Goal: Complete application form: Complete application form

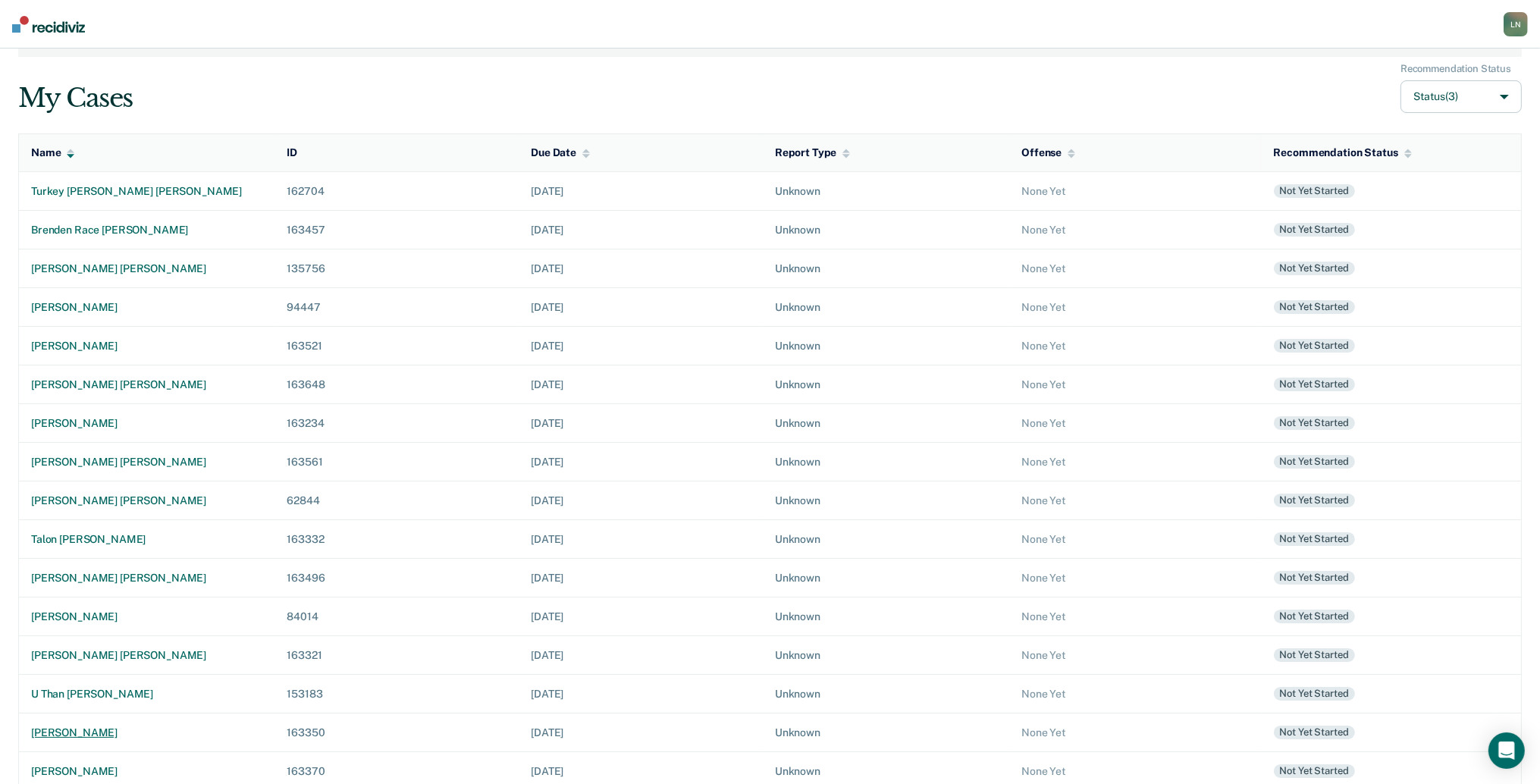
scroll to position [404, 0]
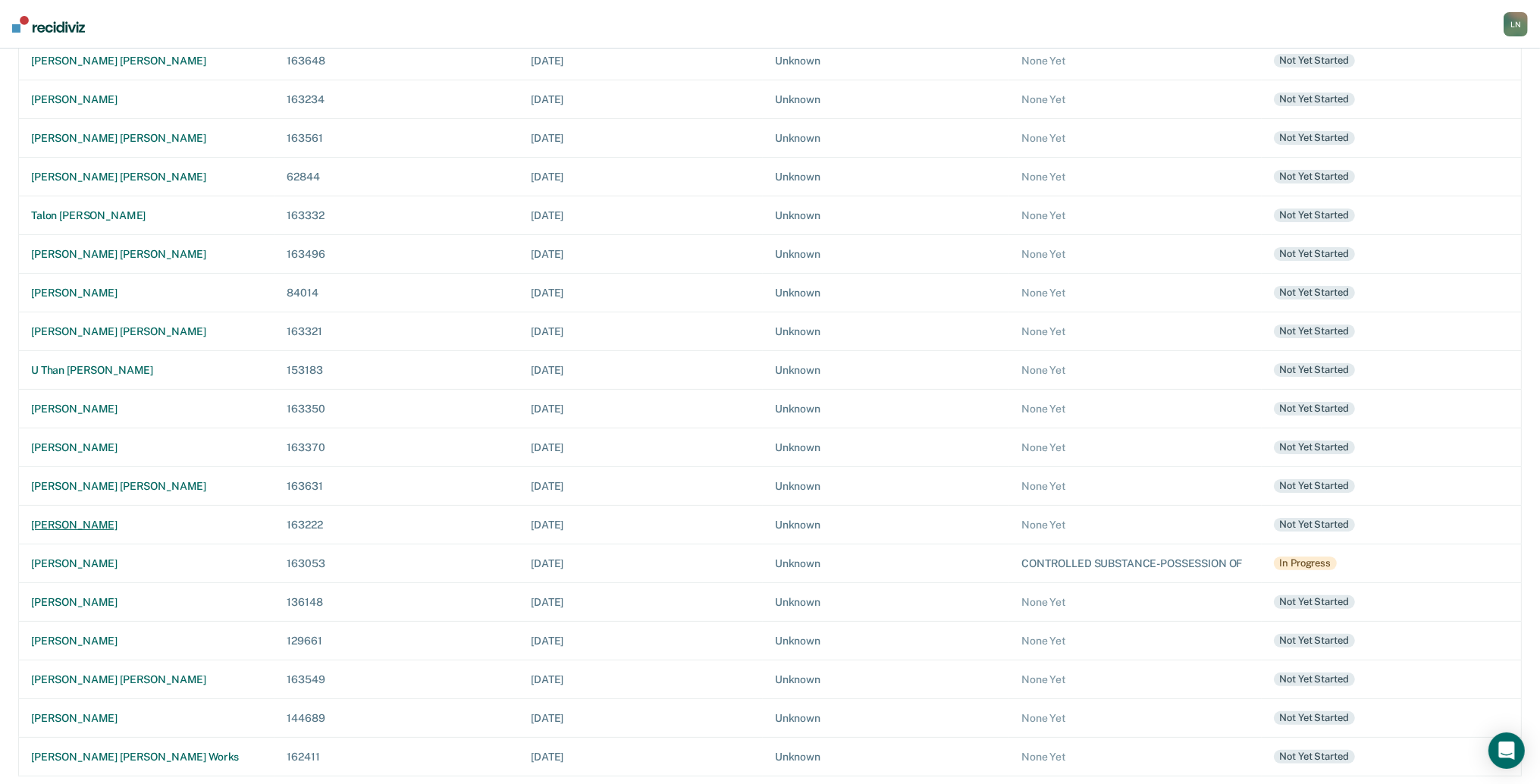
click at [93, 524] on div "[PERSON_NAME]" at bounding box center [146, 525] width 231 height 13
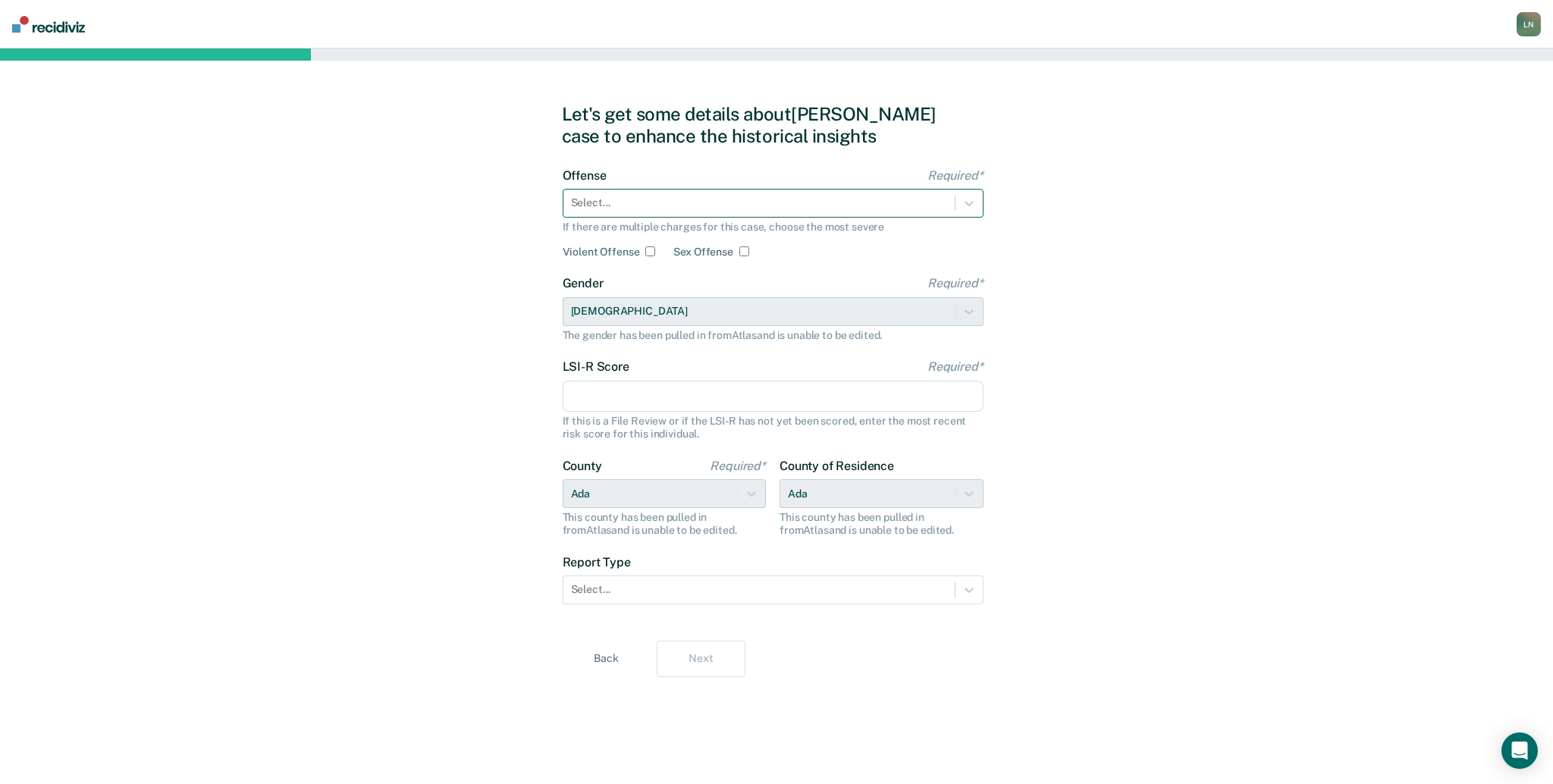
click at [644, 203] on div at bounding box center [759, 202] width 377 height 16
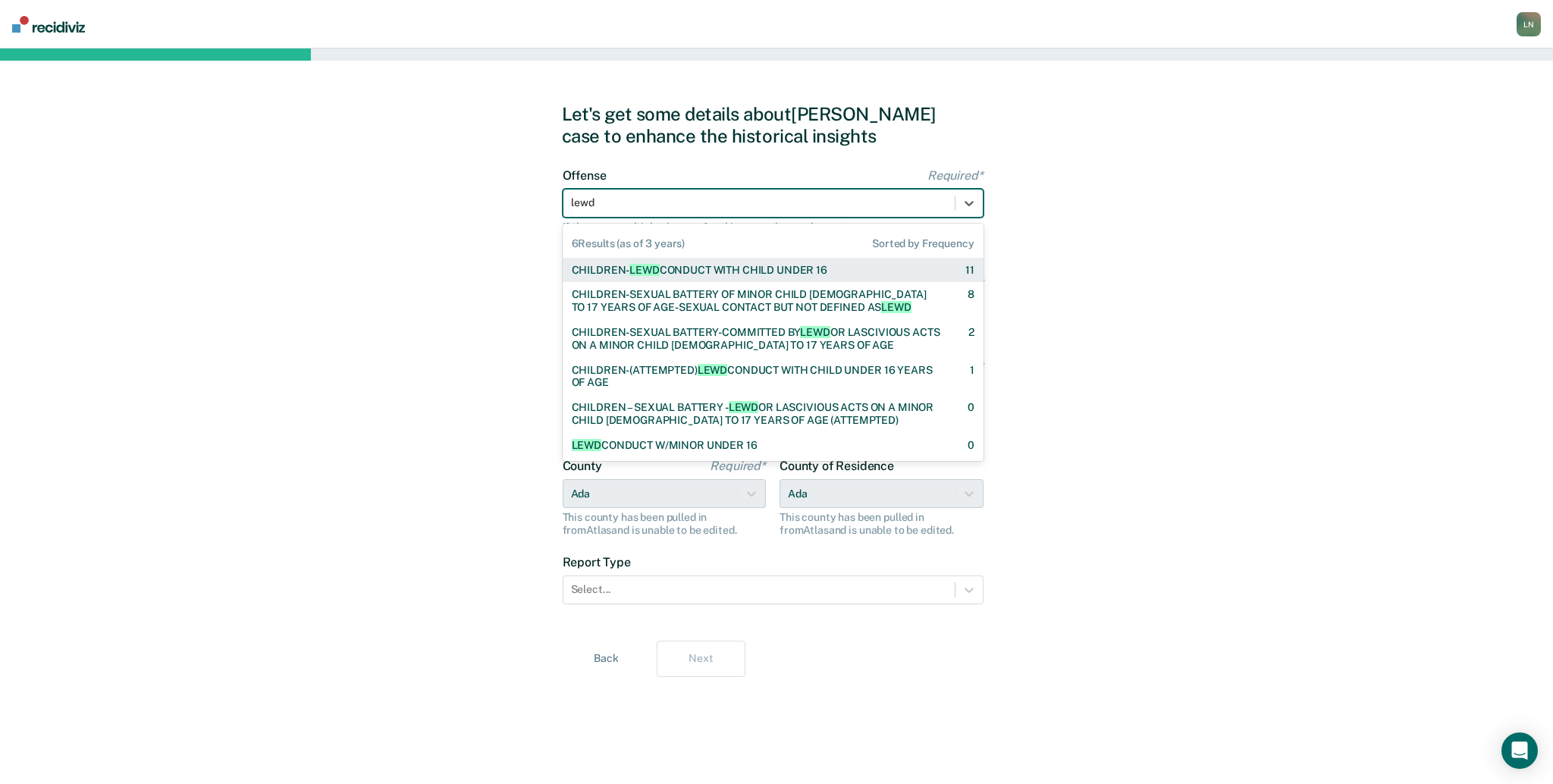
type input "lewd"
click at [725, 268] on div "CHILDREN- [PERSON_NAME] CONDUCT WITH CHILD UNDER 16" at bounding box center [700, 271] width 256 height 13
checkbox input "true"
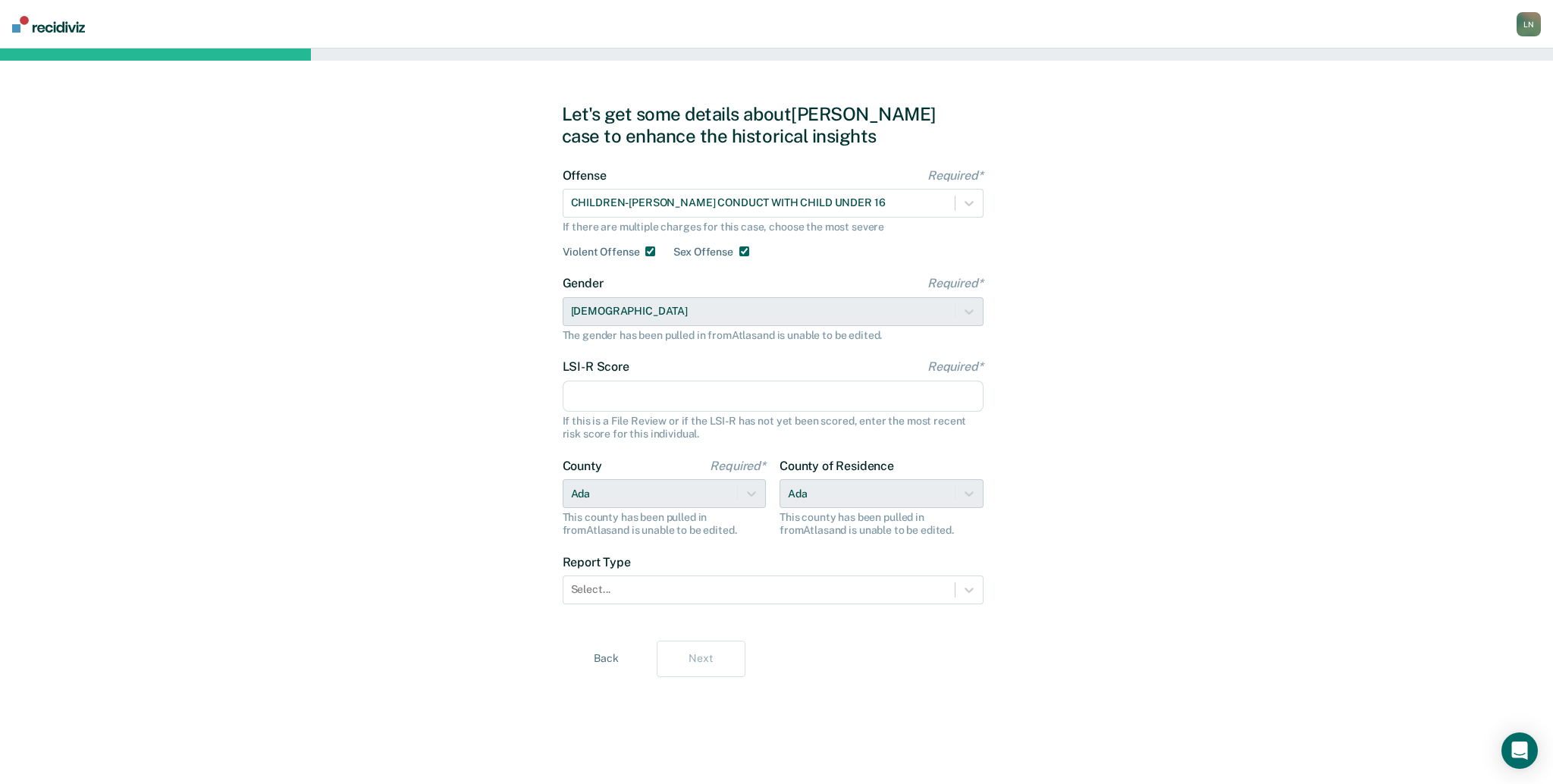
click at [652, 402] on input "LSI-R Score Required*" at bounding box center [772, 397] width 421 height 32
type input "22"
click at [708, 598] on div "Select..." at bounding box center [759, 590] width 391 height 22
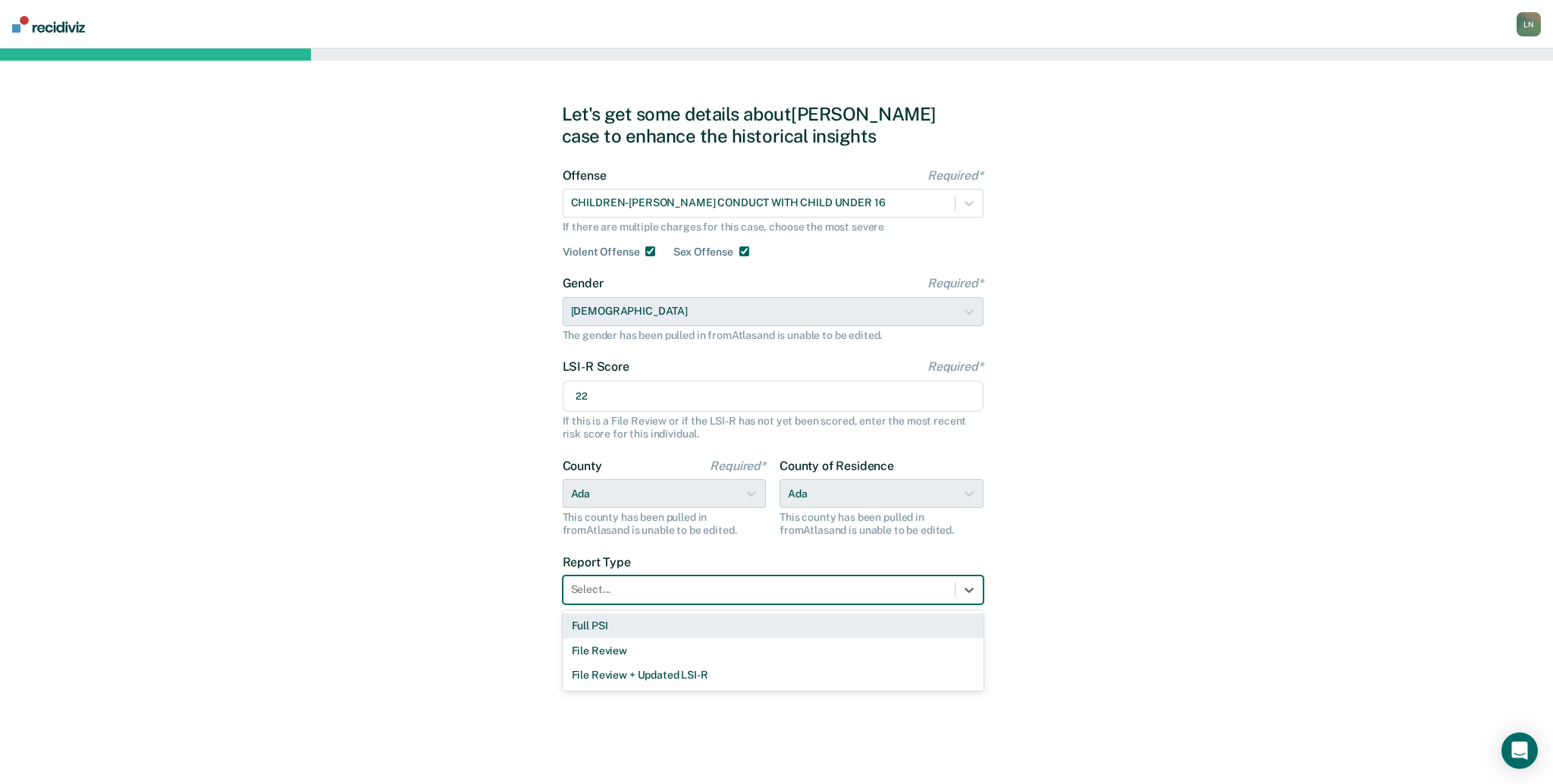
click at [690, 626] on div "Full PSI" at bounding box center [772, 625] width 421 height 25
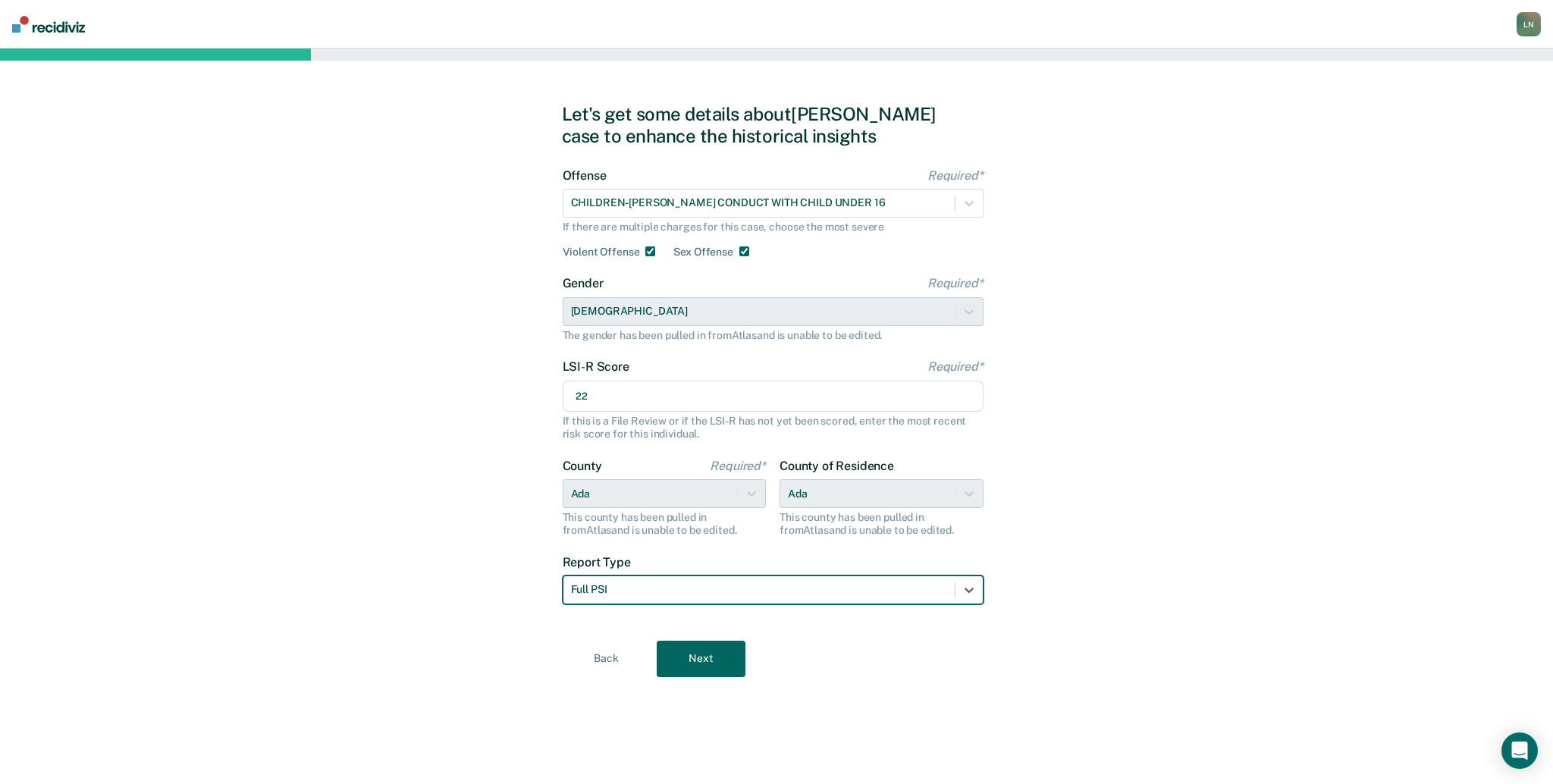
click at [685, 661] on button "Next" at bounding box center [701, 659] width 88 height 37
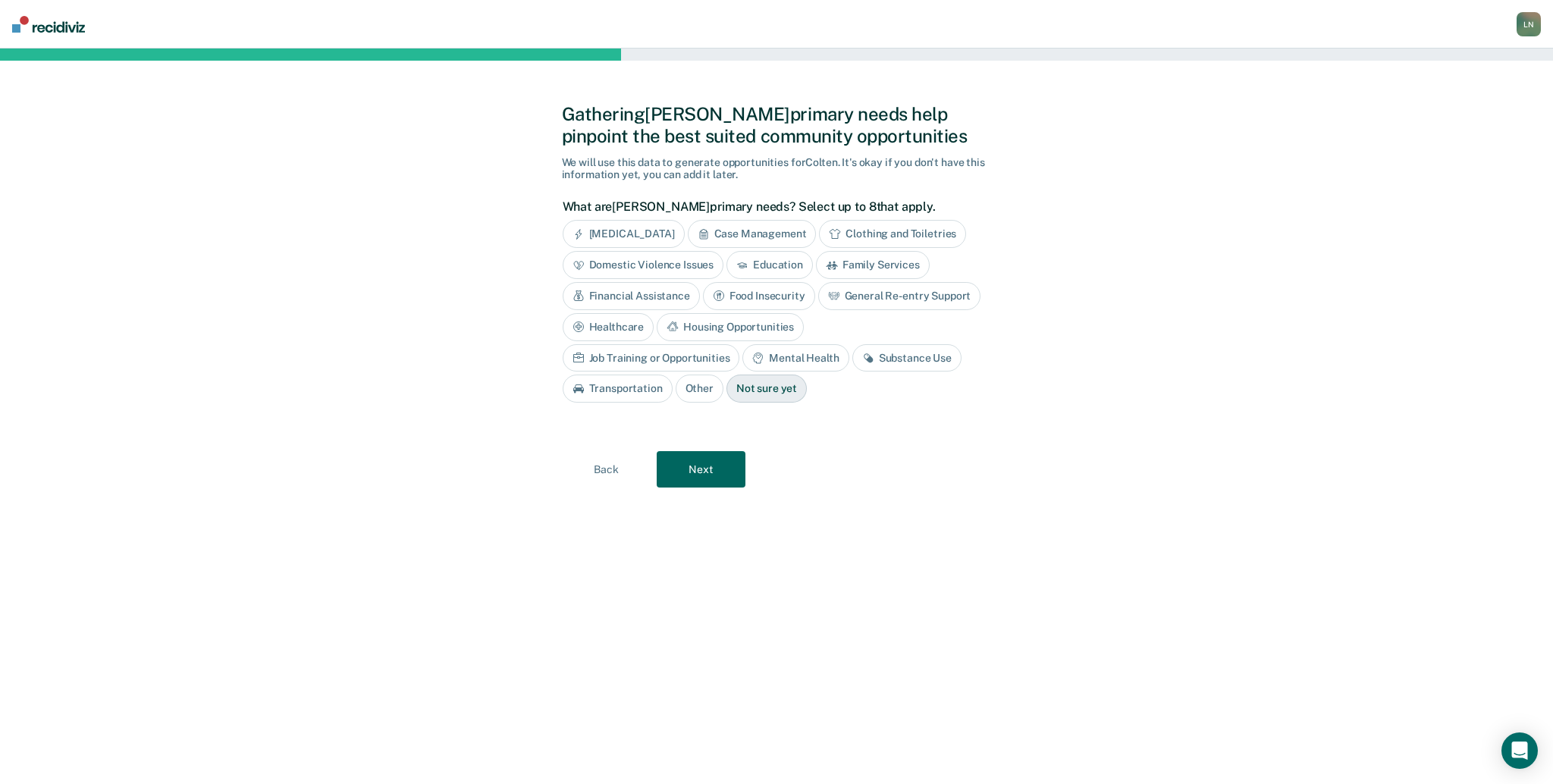
click at [882, 304] on div "General Re-entry Support" at bounding box center [899, 295] width 163 height 28
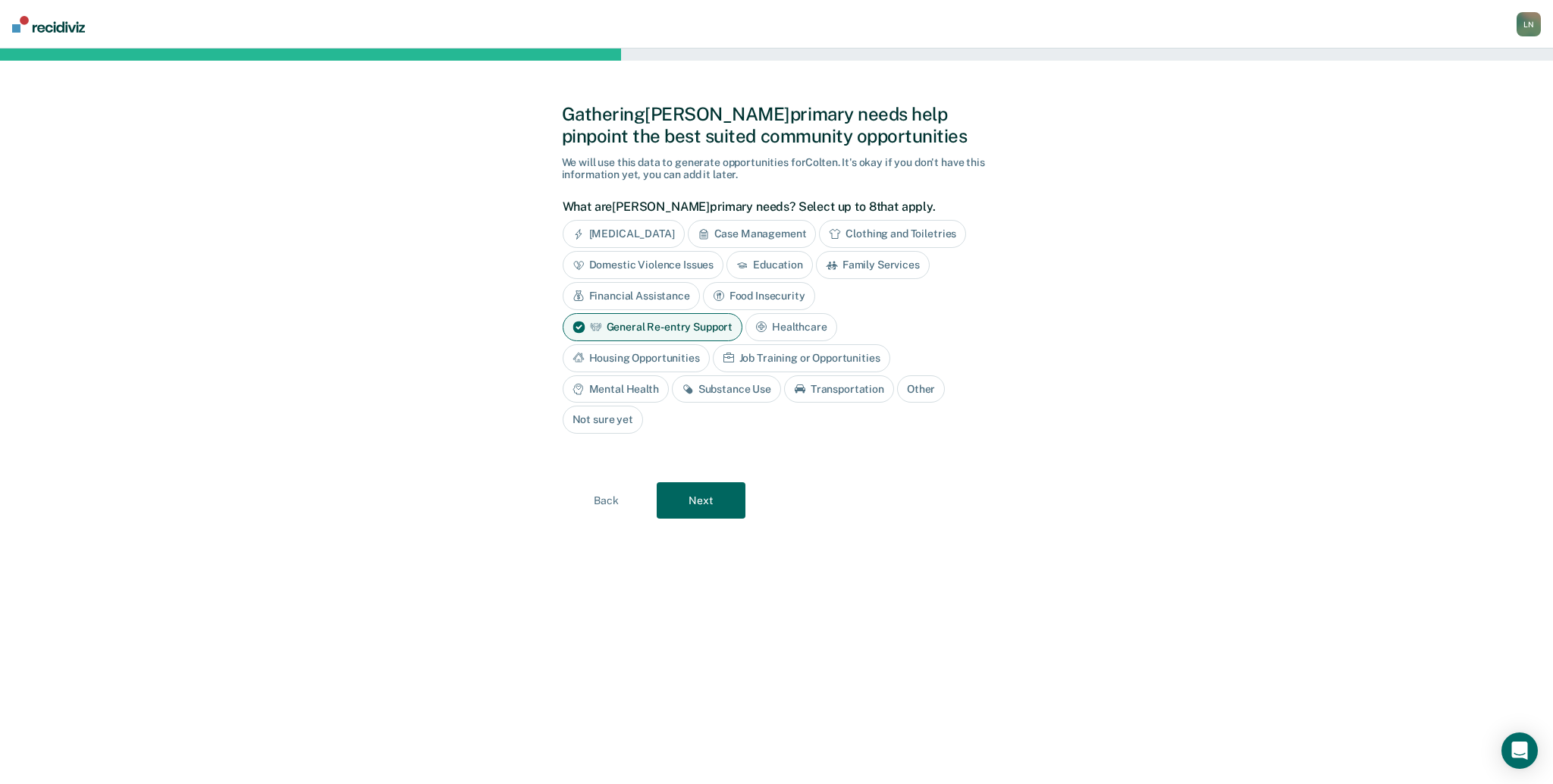
click at [658, 362] on div "Housing Opportunities" at bounding box center [636, 358] width 147 height 28
click at [779, 355] on div "Job Training or Opportunities" at bounding box center [818, 358] width 178 height 28
click at [734, 392] on div "Substance Use" at bounding box center [726, 389] width 110 height 28
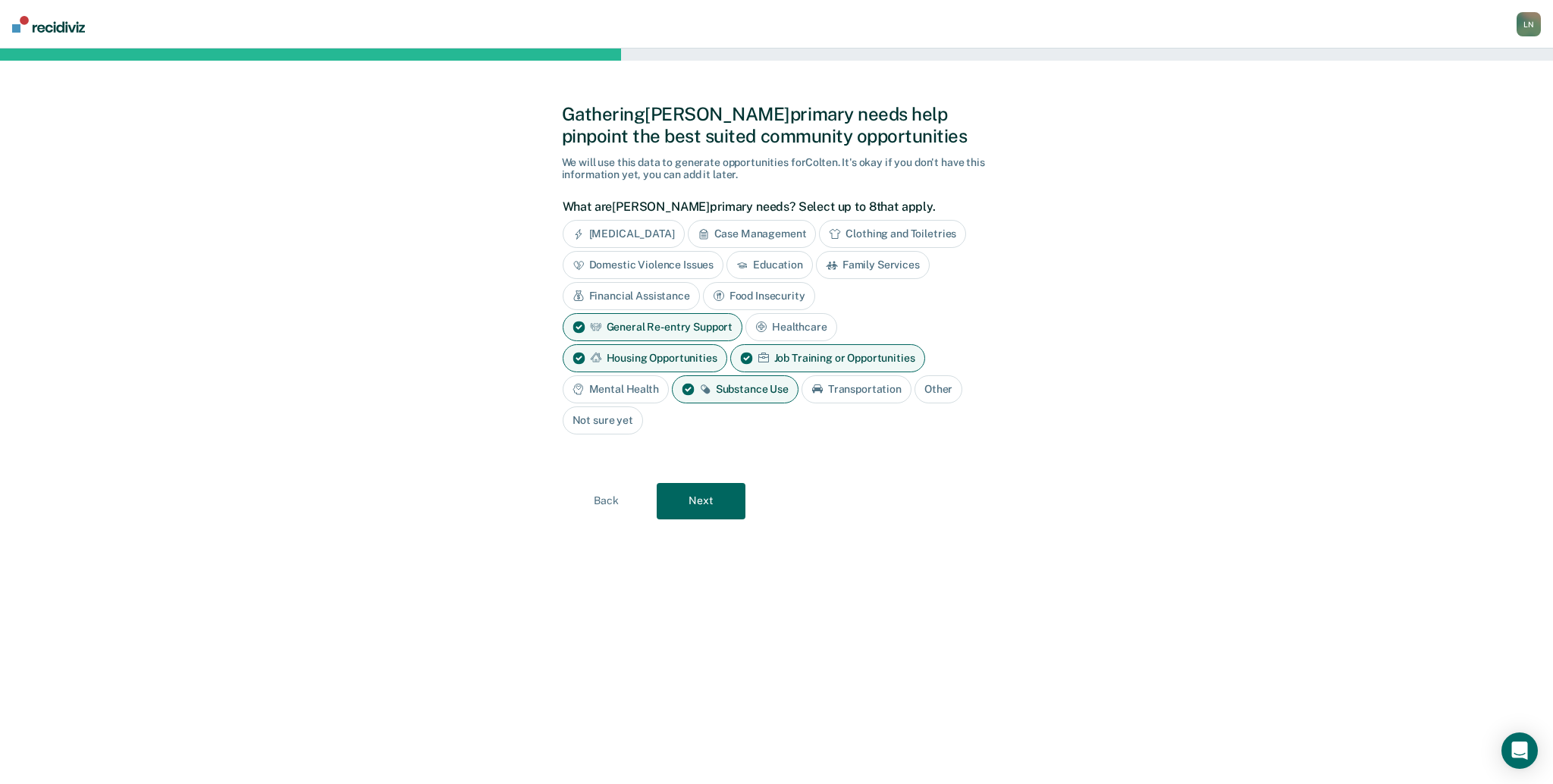
click at [720, 500] on button "Next" at bounding box center [701, 502] width 88 height 37
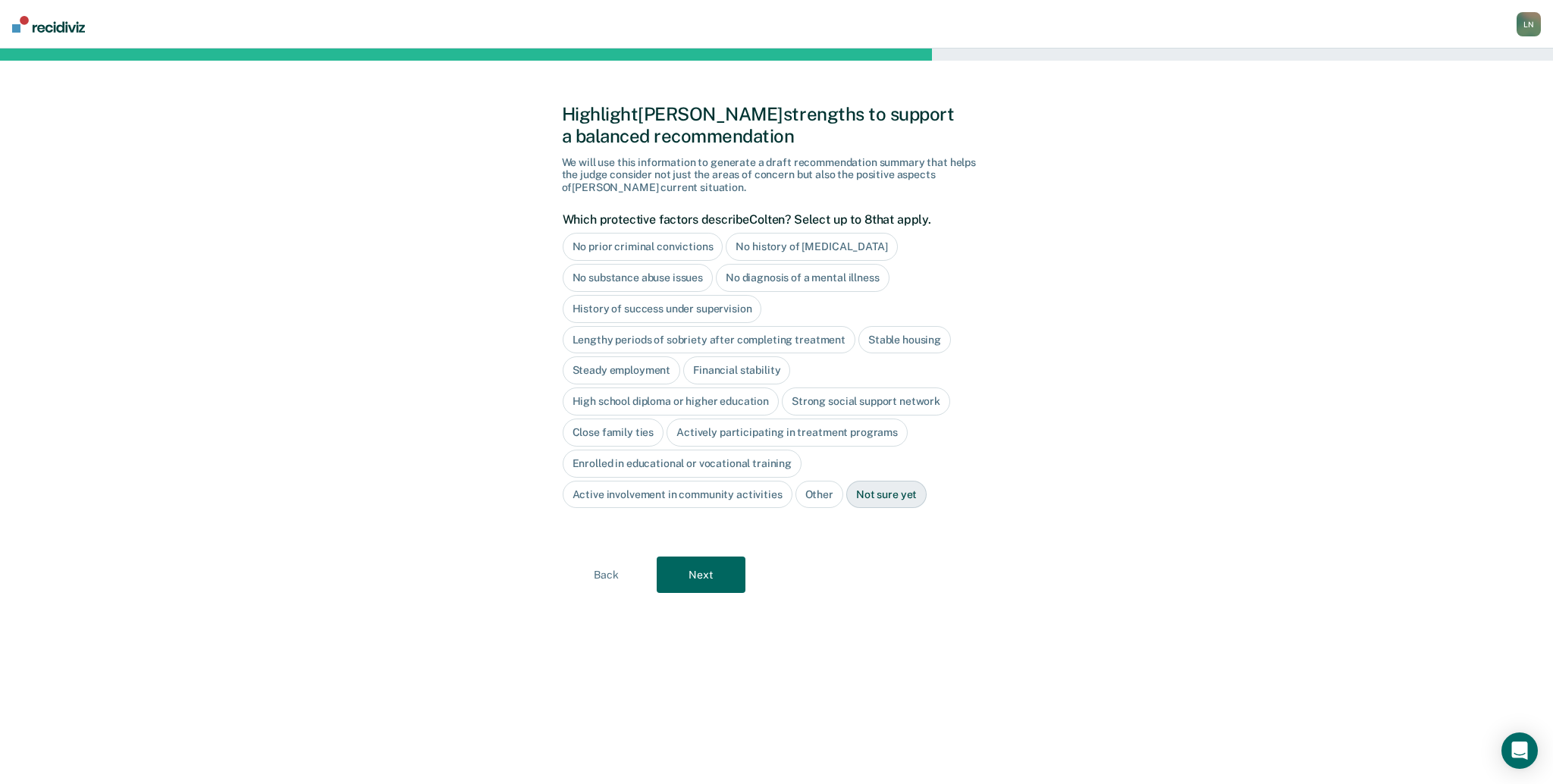
click at [673, 248] on div "No prior criminal convictions" at bounding box center [643, 247] width 161 height 28
click at [784, 247] on div "No history of [MEDICAL_DATA]" at bounding box center [829, 247] width 171 height 28
click at [837, 279] on div "No diagnosis of a mental illness" at bounding box center [803, 278] width 174 height 28
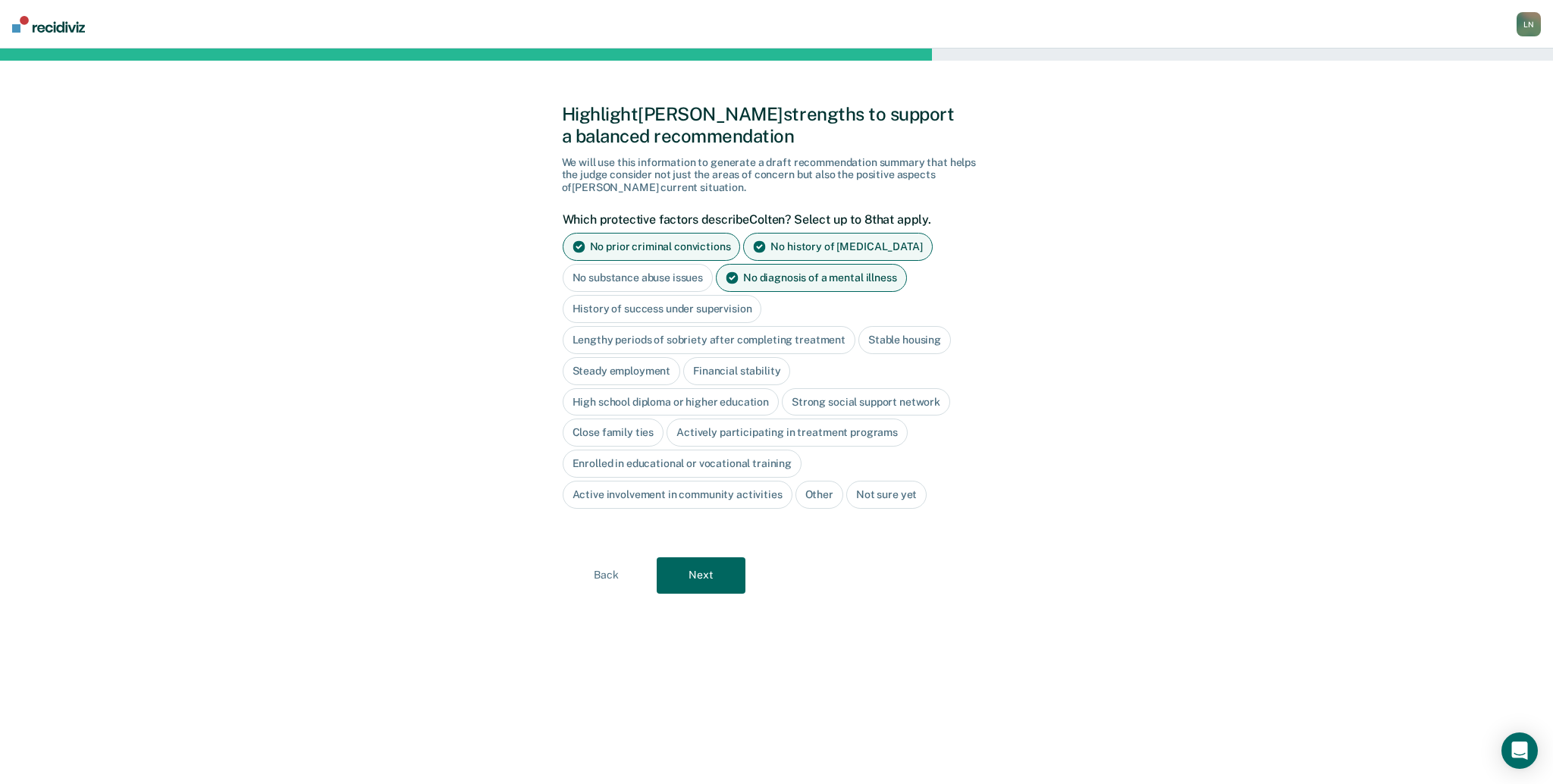
click at [691, 398] on div "High school diploma or higher education" at bounding box center [671, 402] width 217 height 28
click at [643, 437] on div "Close family ties" at bounding box center [613, 433] width 101 height 28
click at [705, 586] on button "Next" at bounding box center [701, 576] width 88 height 37
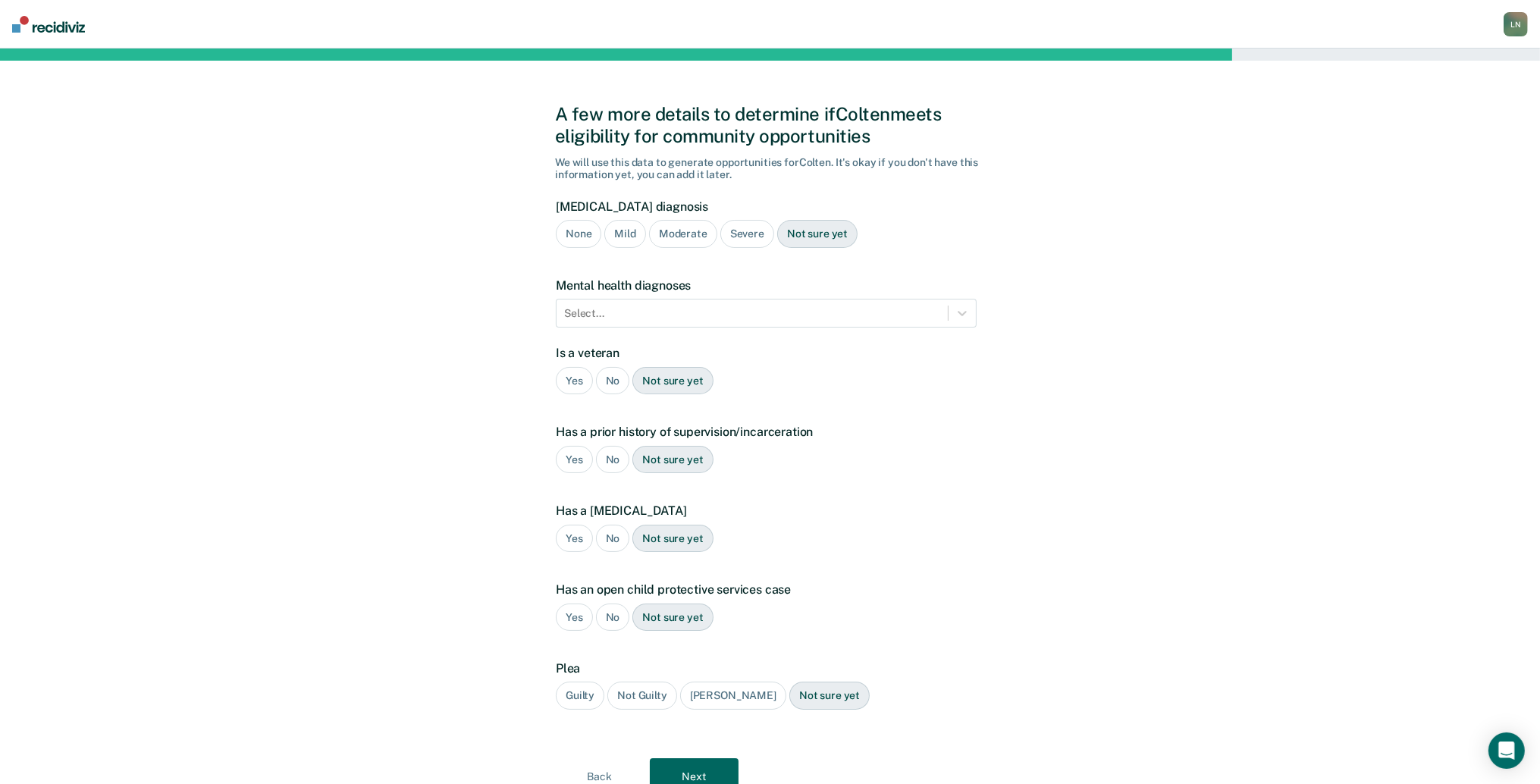
click at [692, 240] on div "Moderate" at bounding box center [683, 234] width 68 height 28
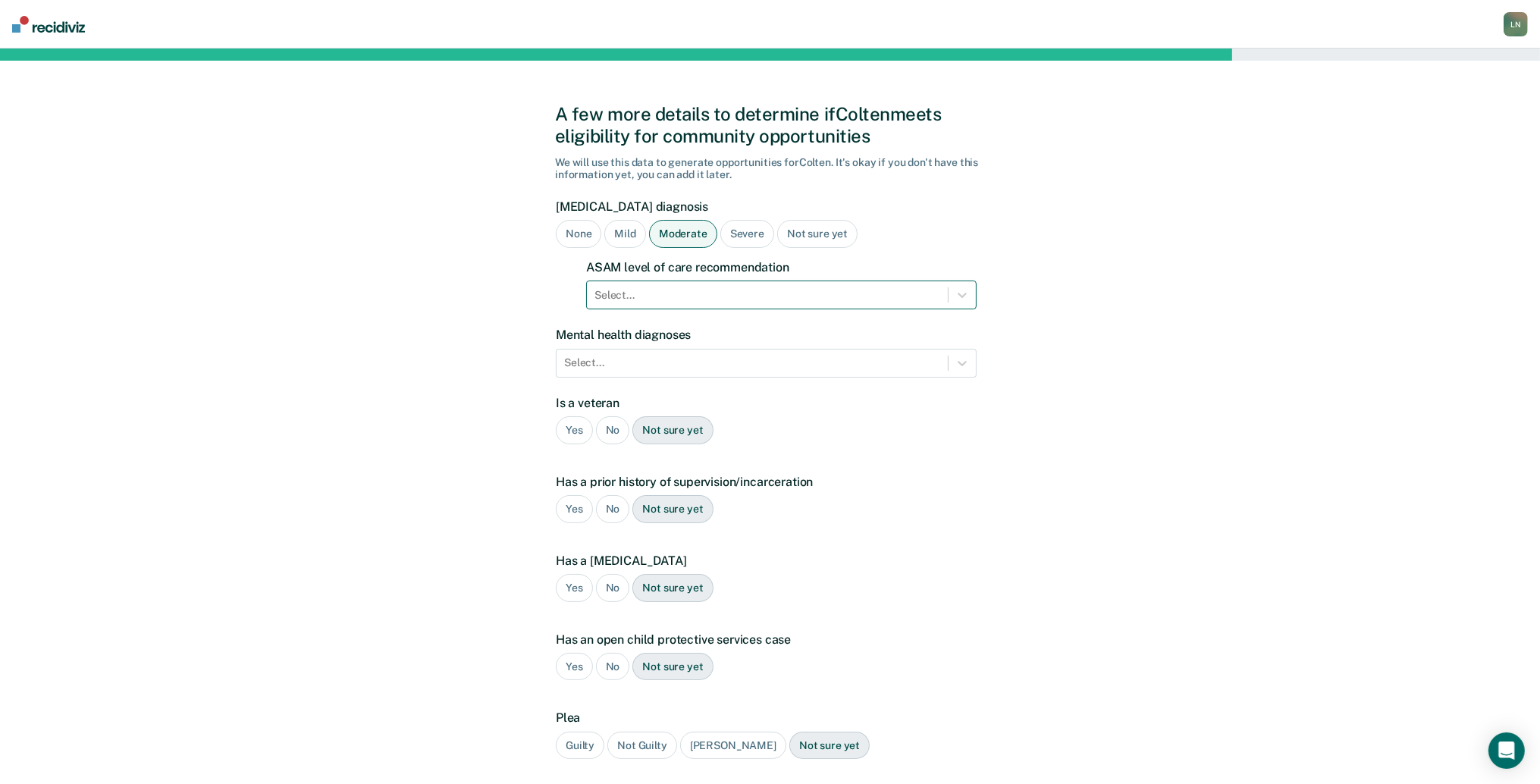
click at [689, 297] on div at bounding box center [768, 294] width 346 height 16
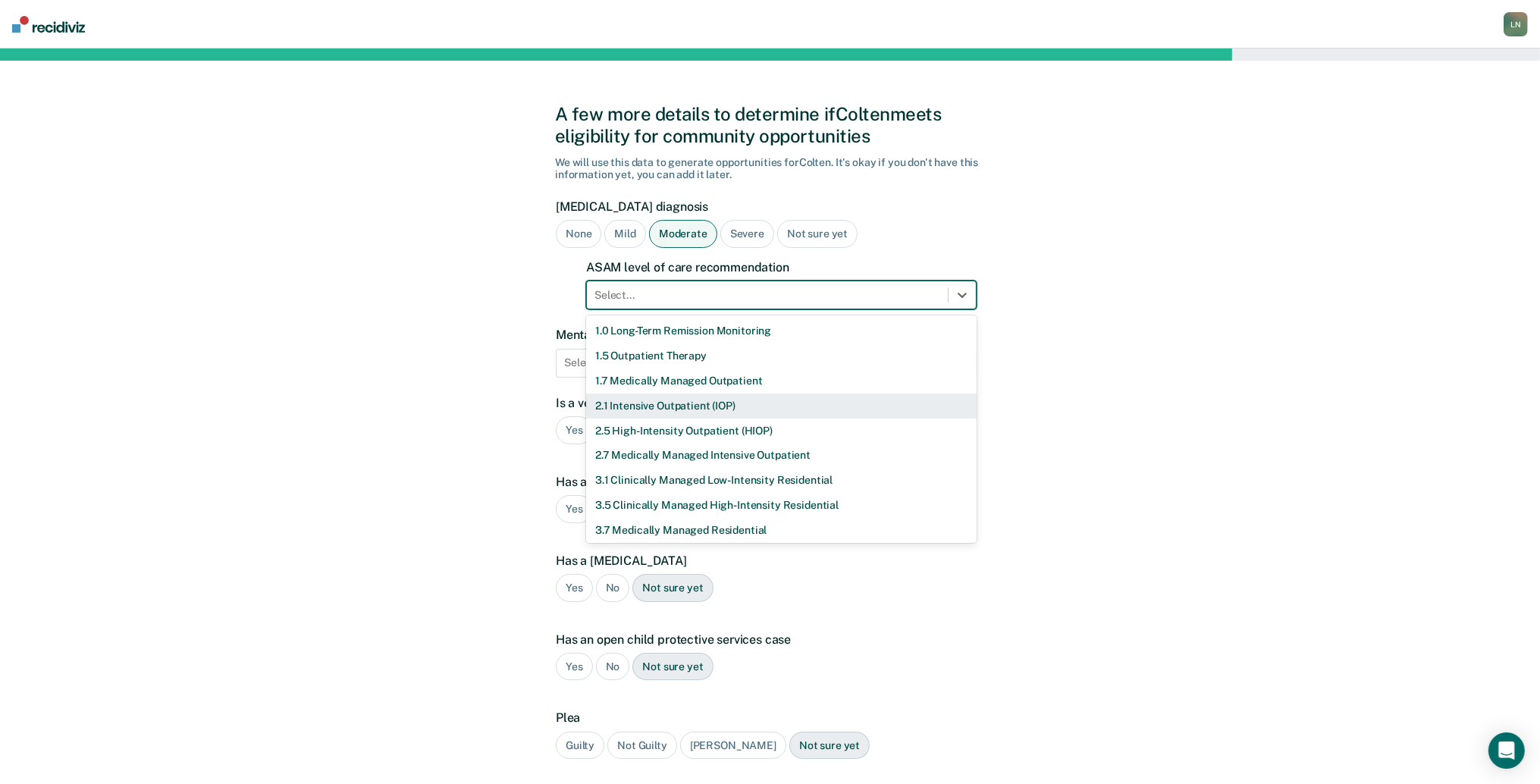
scroll to position [52, 0]
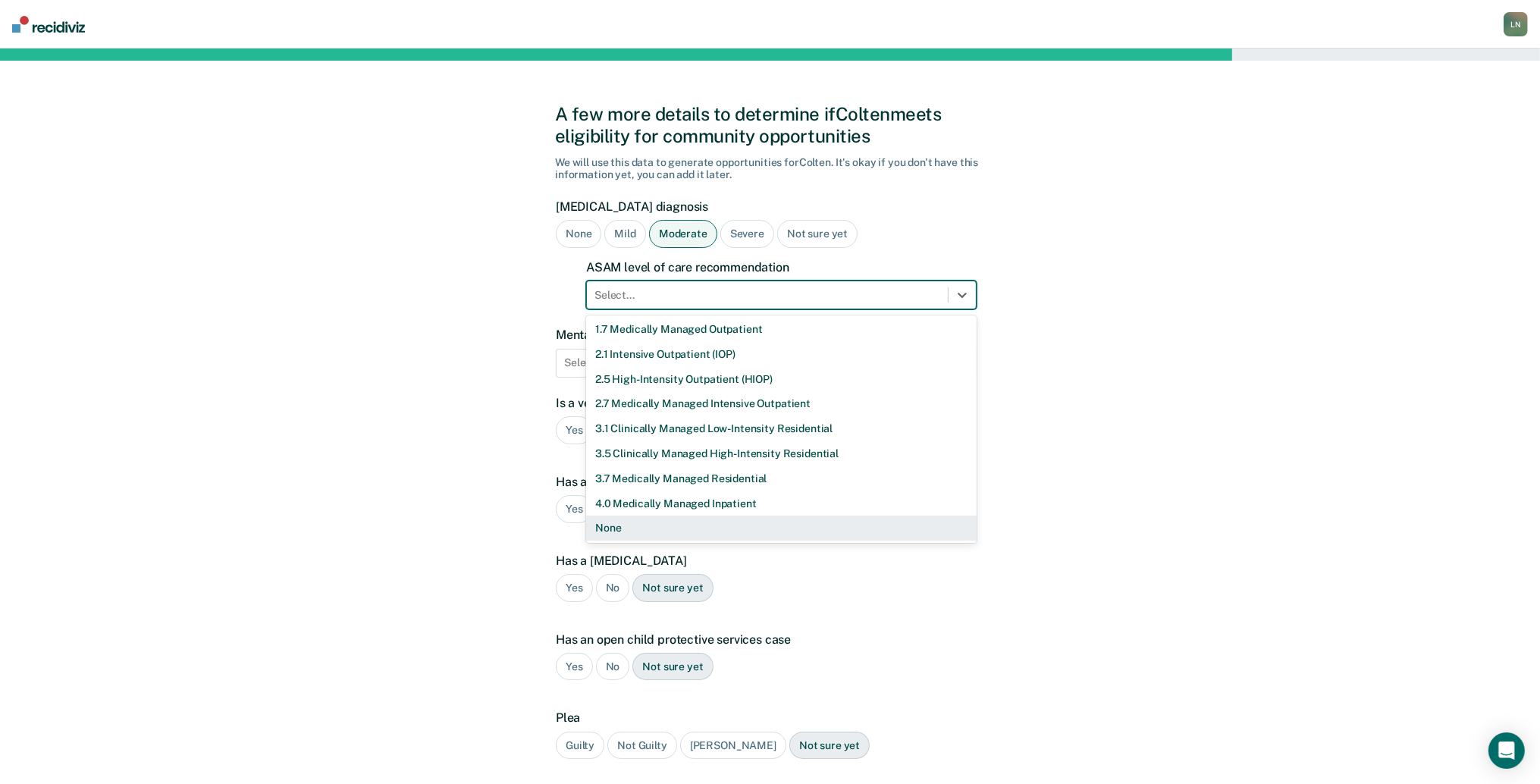
click at [708, 524] on div "None" at bounding box center [782, 527] width 390 height 25
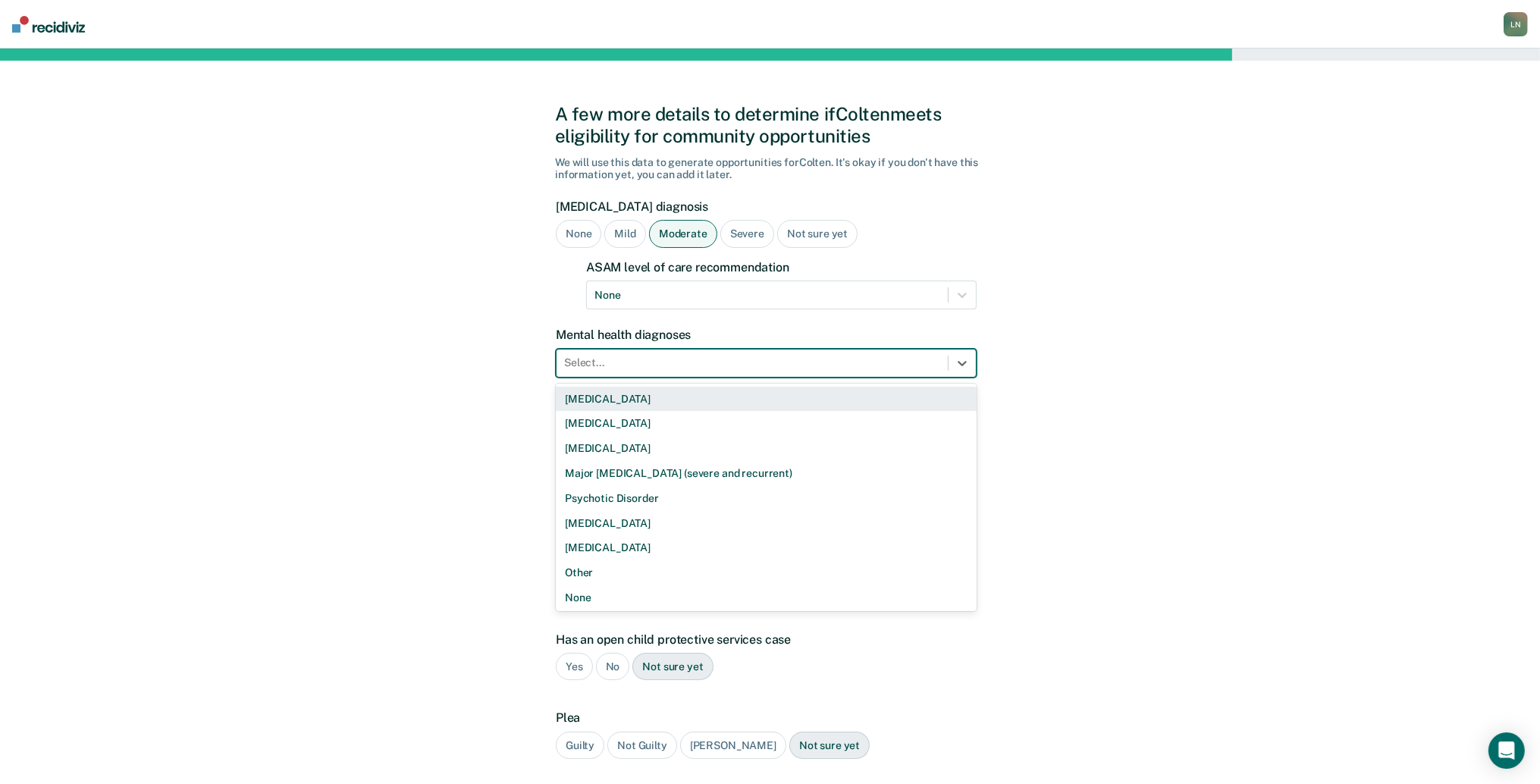
click at [689, 363] on div at bounding box center [752, 363] width 376 height 16
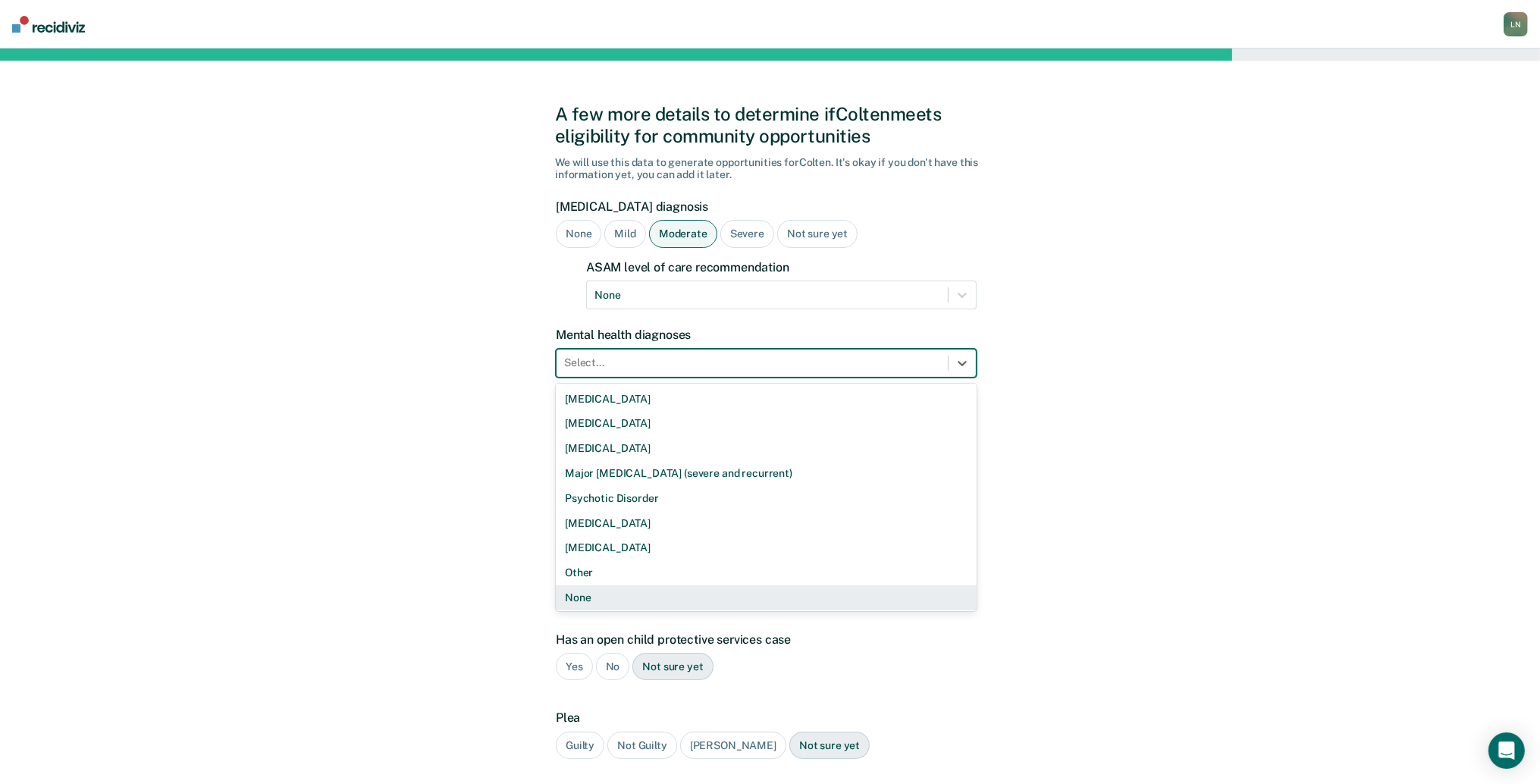
click at [643, 600] on div "None" at bounding box center [766, 597] width 421 height 25
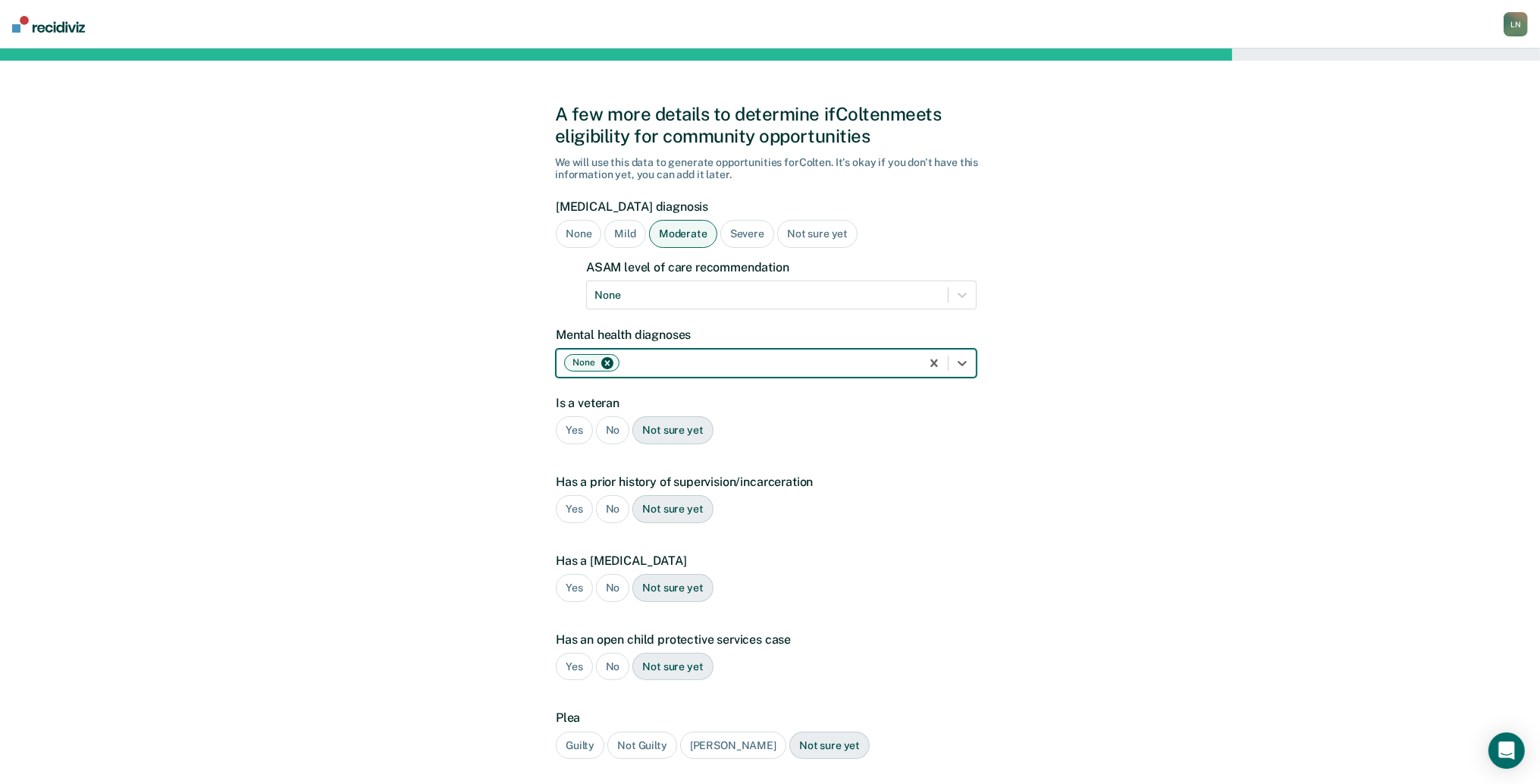
click at [616, 428] on div "No" at bounding box center [613, 430] width 34 height 28
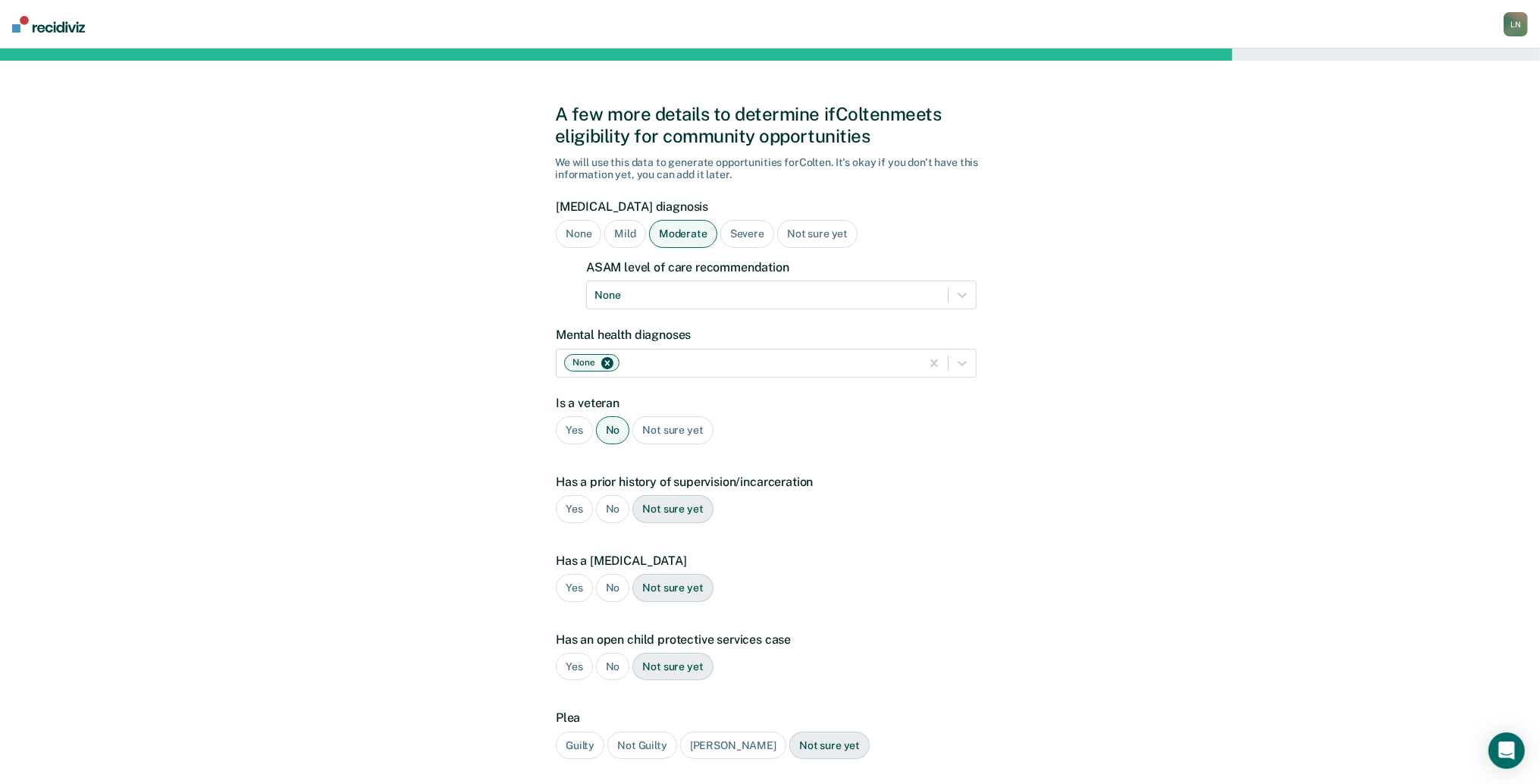
click at [609, 507] on div "No" at bounding box center [613, 509] width 34 height 28
click at [613, 582] on div "No" at bounding box center [613, 588] width 34 height 28
click at [608, 669] on div "No" at bounding box center [613, 666] width 34 height 28
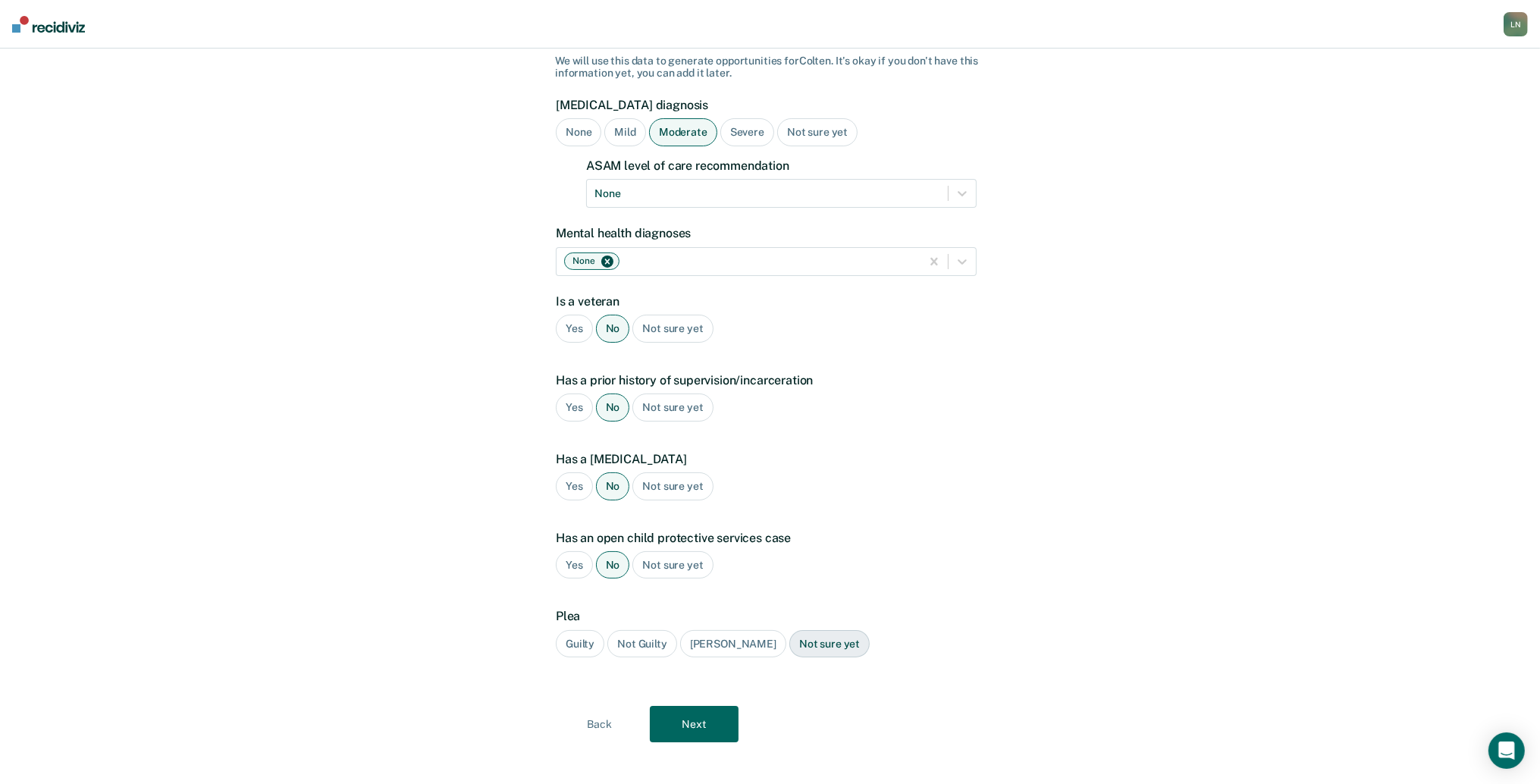
scroll to position [113, 0]
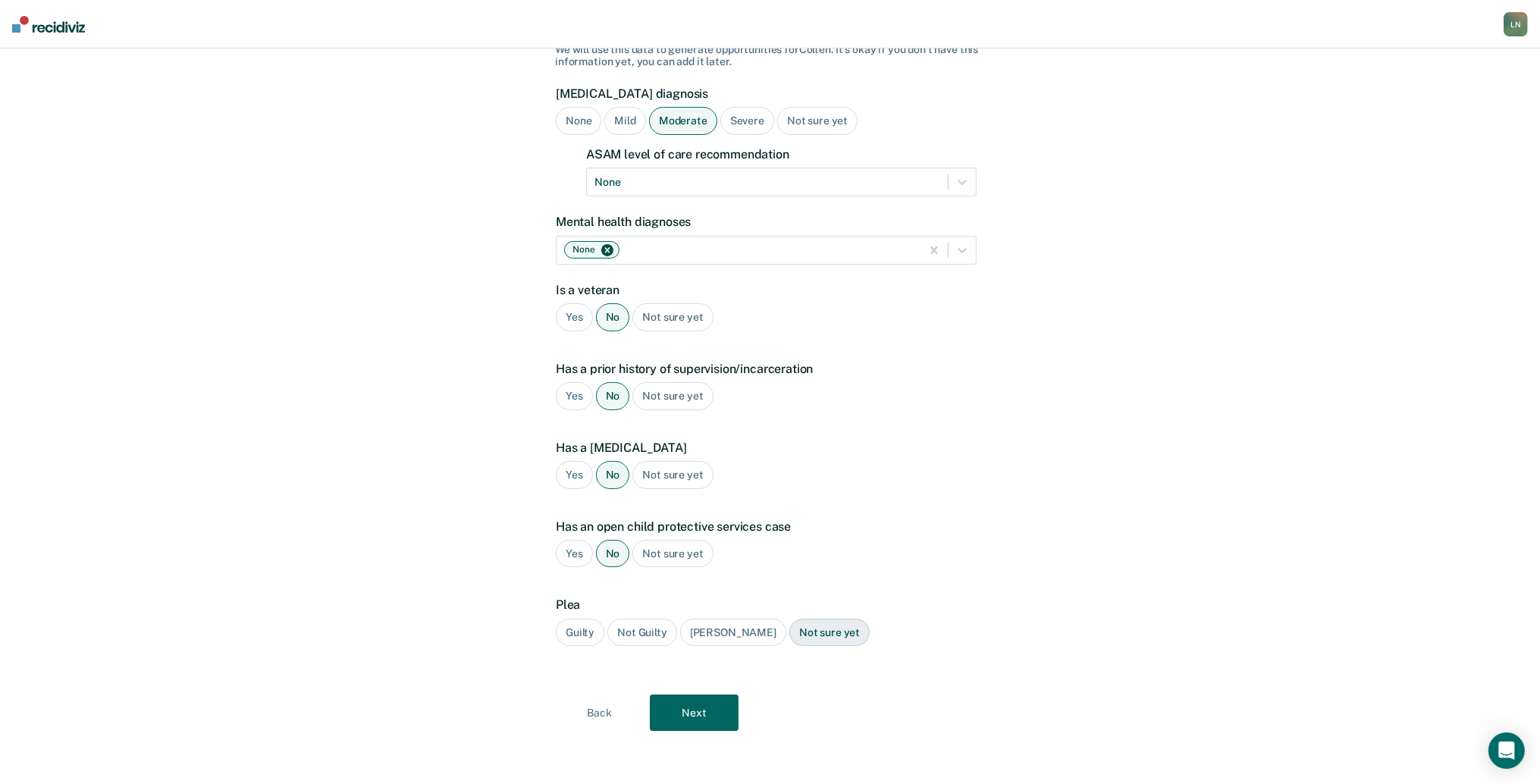
click at [594, 637] on div "Guilty" at bounding box center [580, 632] width 49 height 28
click at [677, 710] on button "Next" at bounding box center [694, 713] width 88 height 37
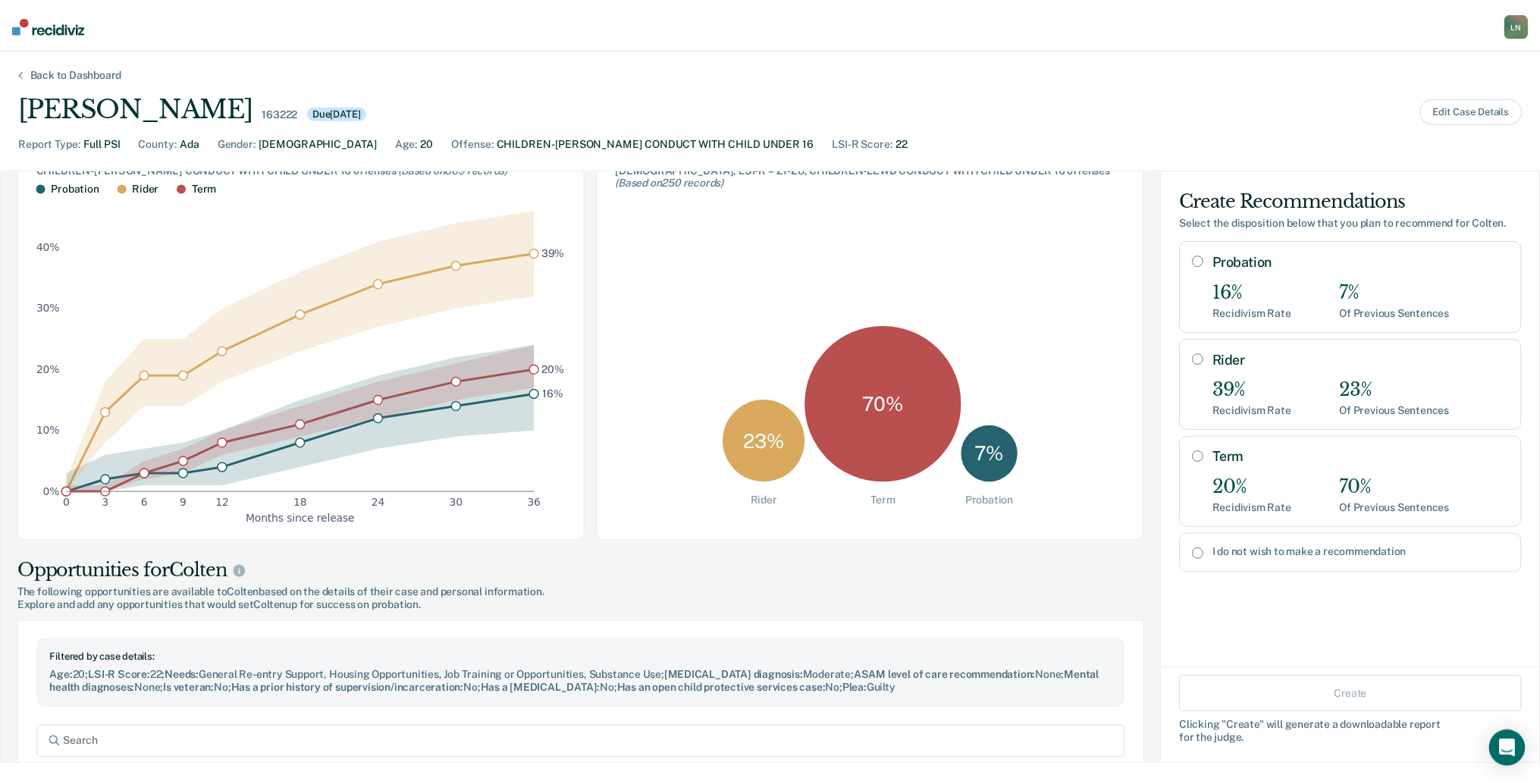
scroll to position [531, 0]
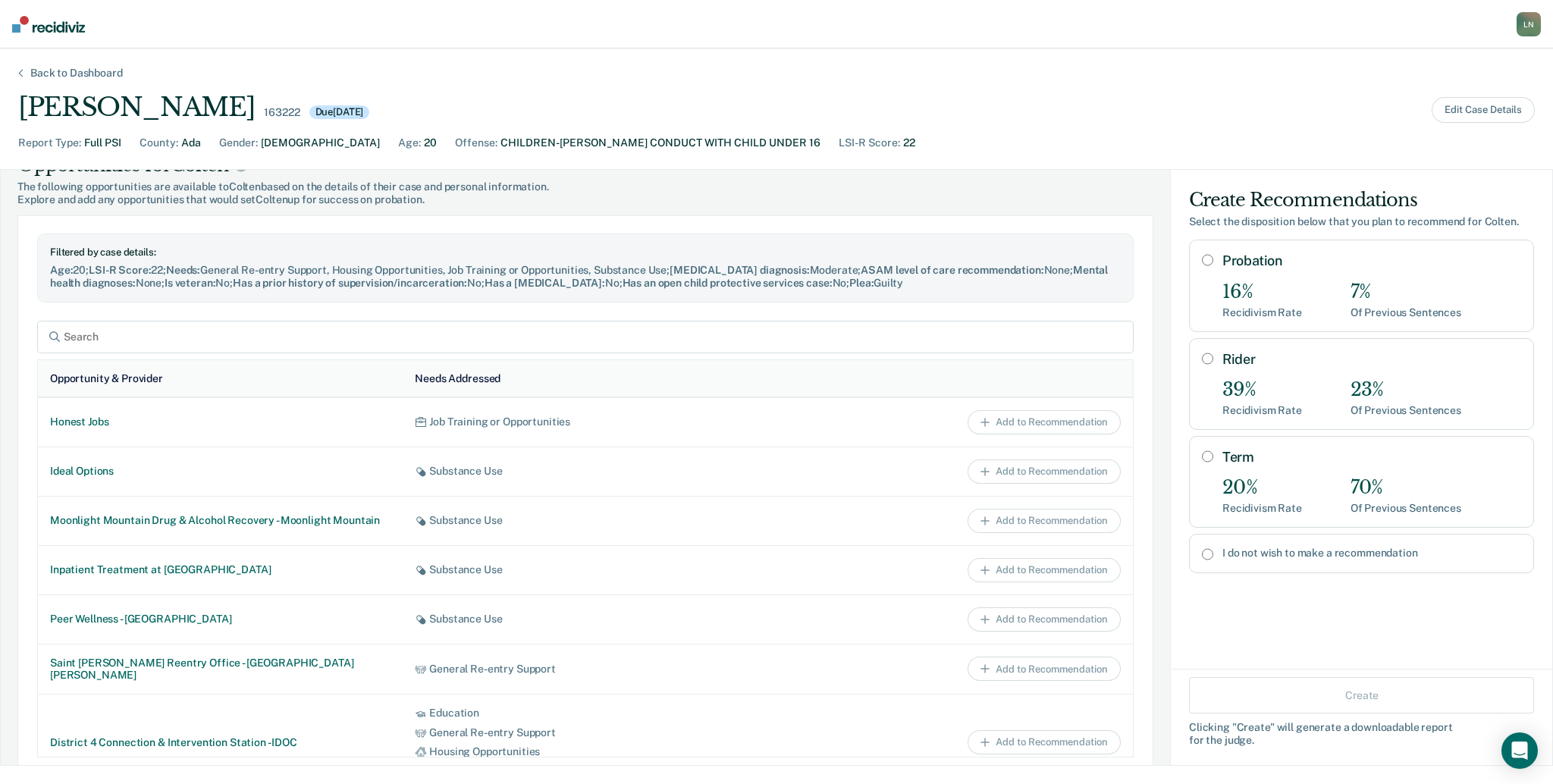
click at [1202, 553] on input "I do not wish to make a recommendation" at bounding box center [1208, 554] width 11 height 12
radio input "true"
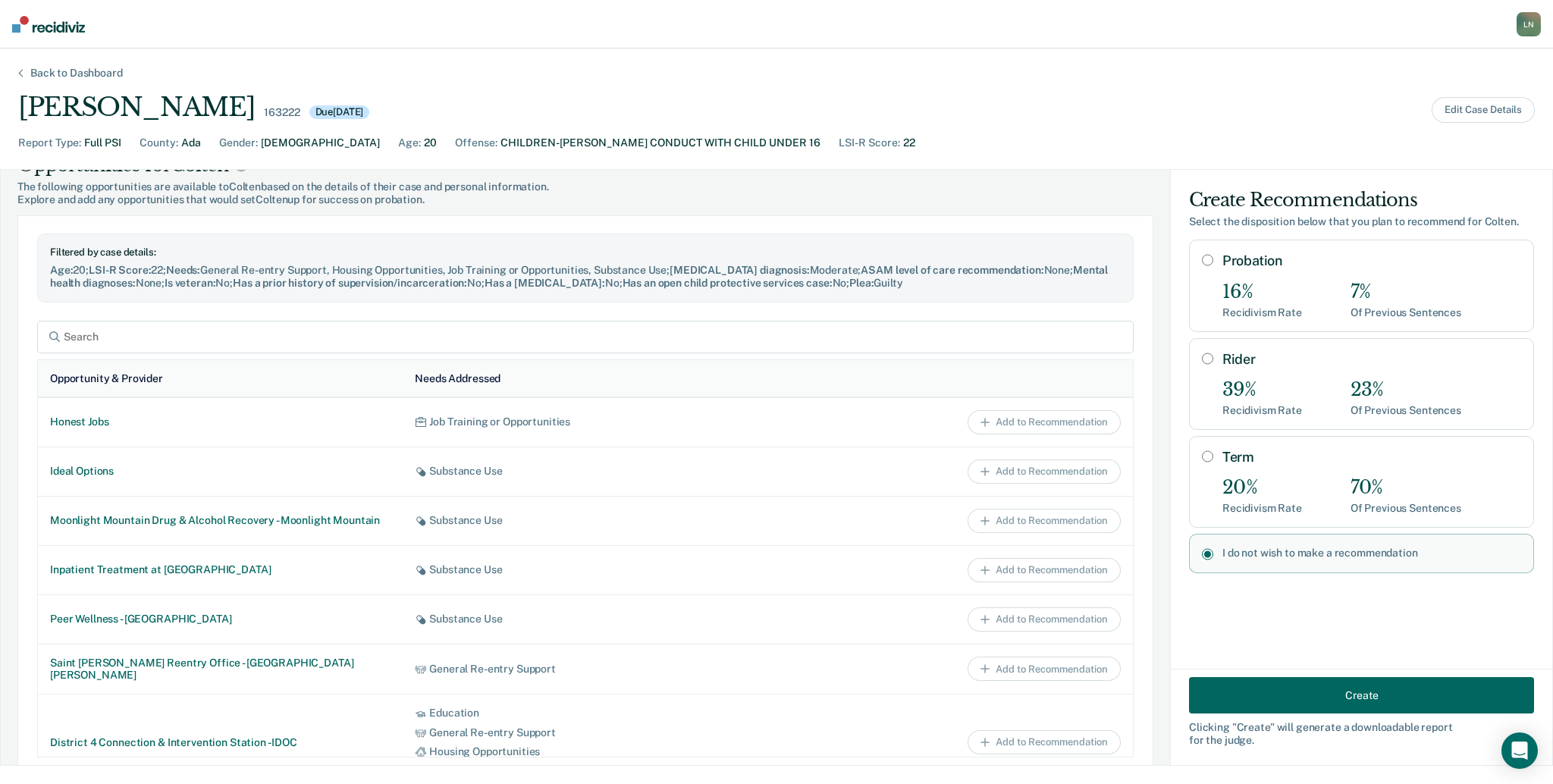
click at [1268, 698] on button "Create" at bounding box center [1362, 696] width 345 height 37
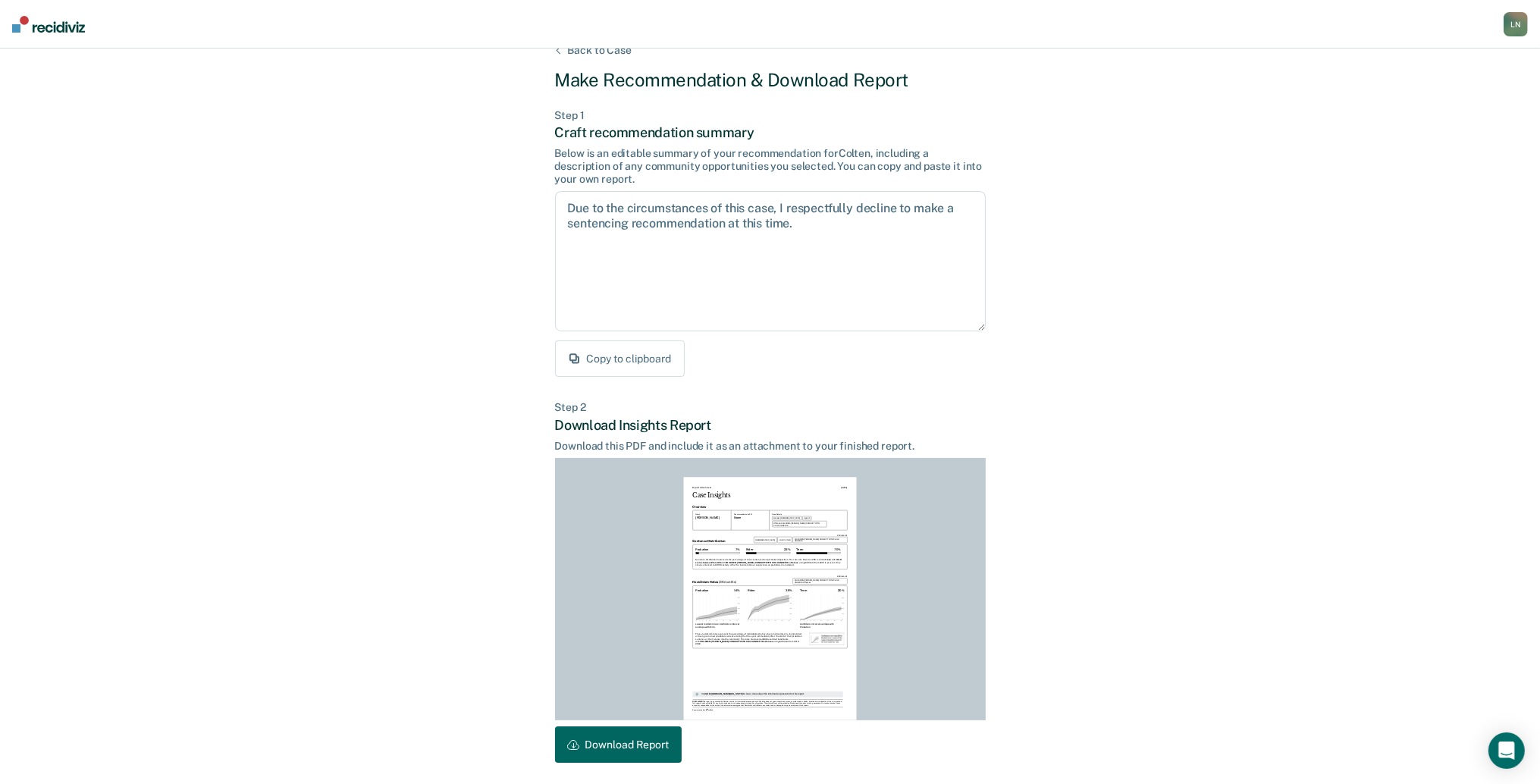
scroll to position [80, 0]
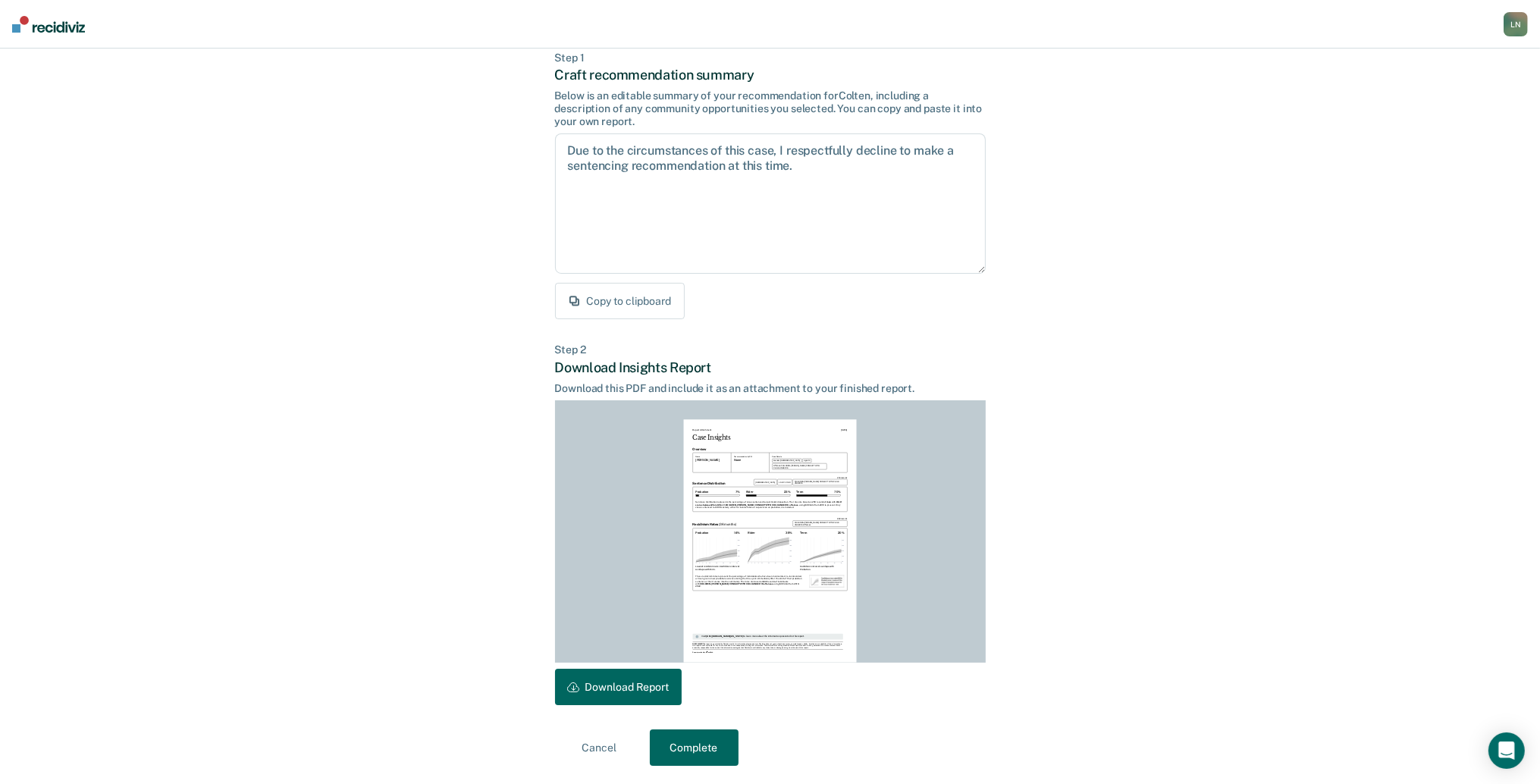
click at [639, 696] on button "Download Report" at bounding box center [619, 687] width 127 height 37
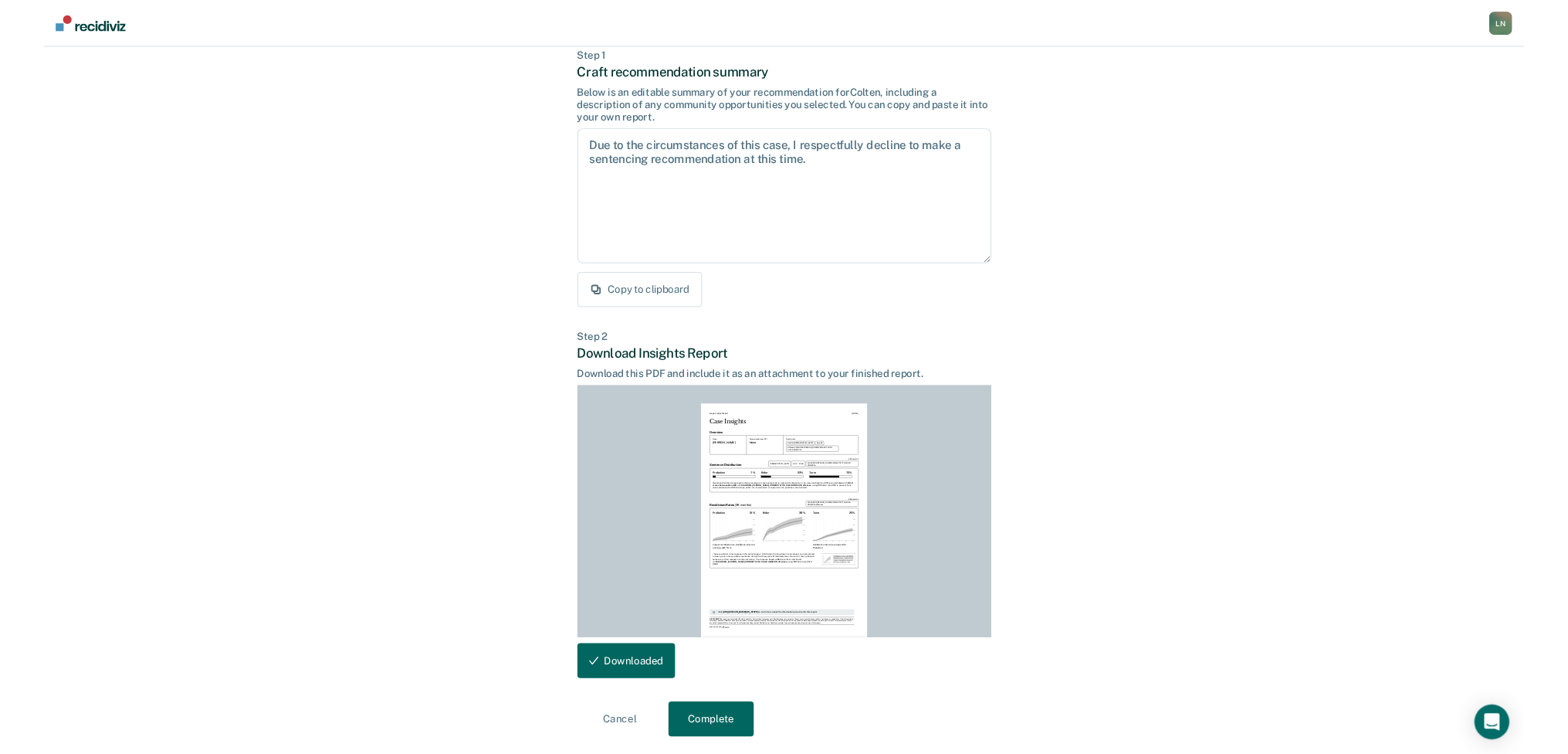
scroll to position [0, 0]
